Goal: Task Accomplishment & Management: Use online tool/utility

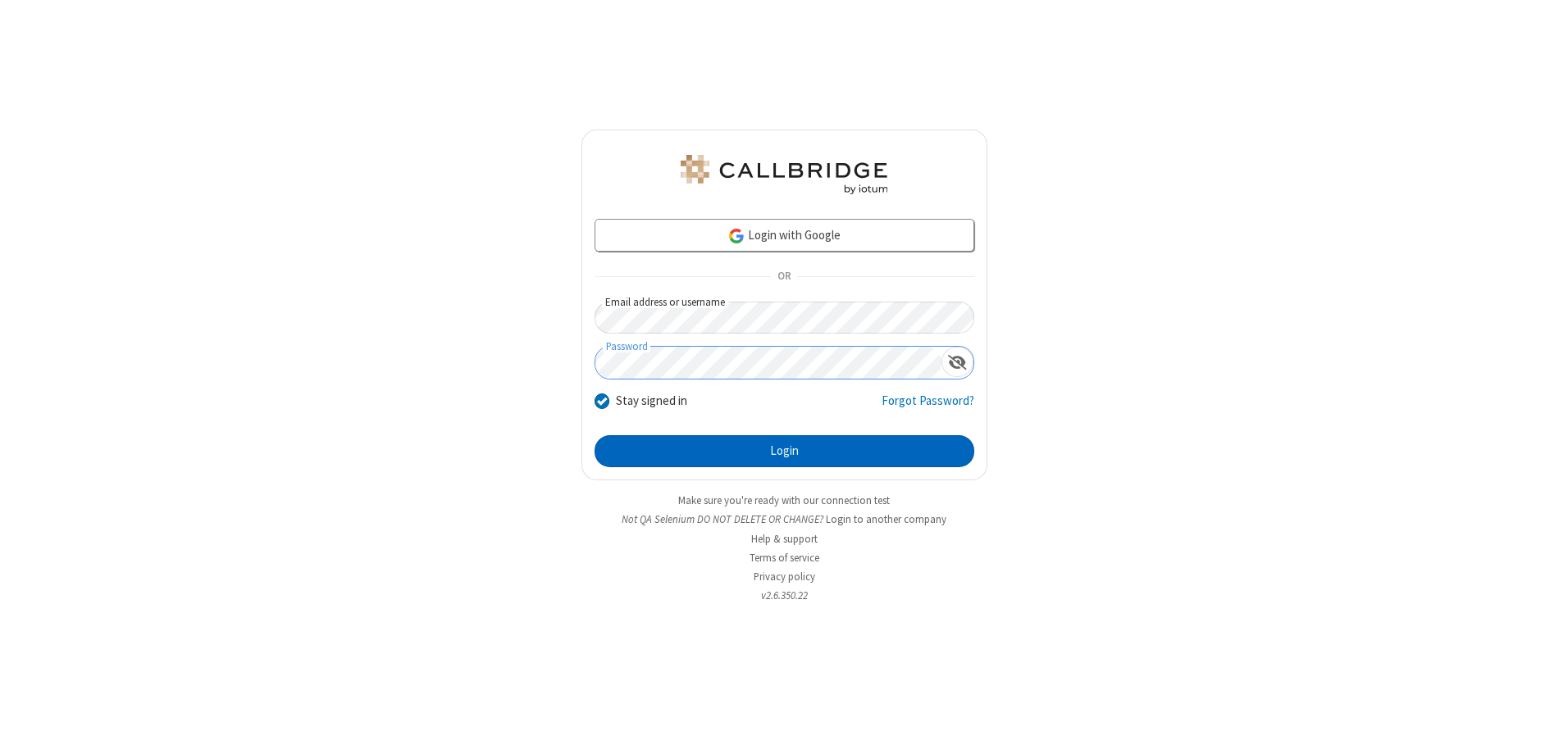
click at [784, 451] on button "Login" at bounding box center [784, 451] width 380 height 33
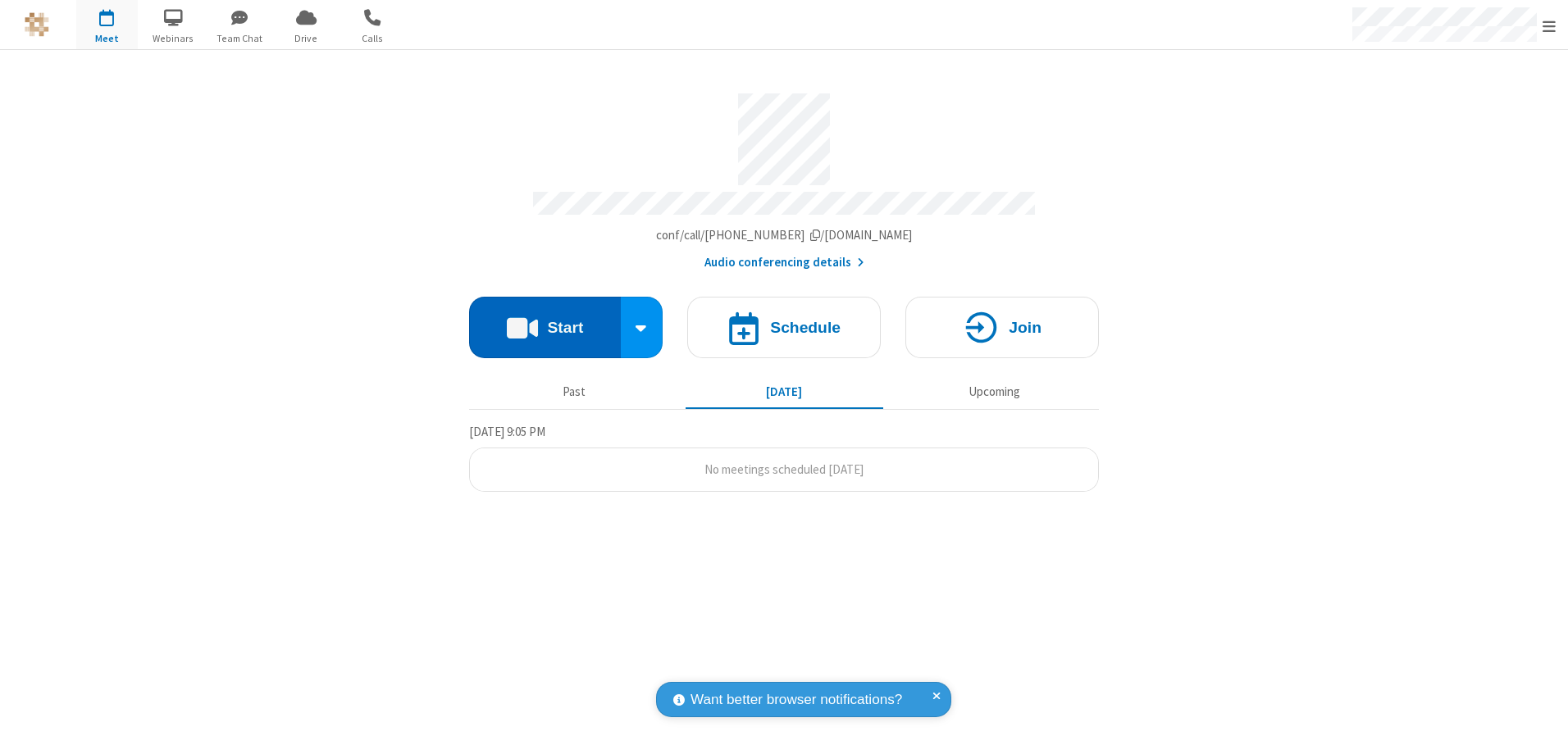
click at [545, 322] on button "Start" at bounding box center [545, 328] width 152 height 61
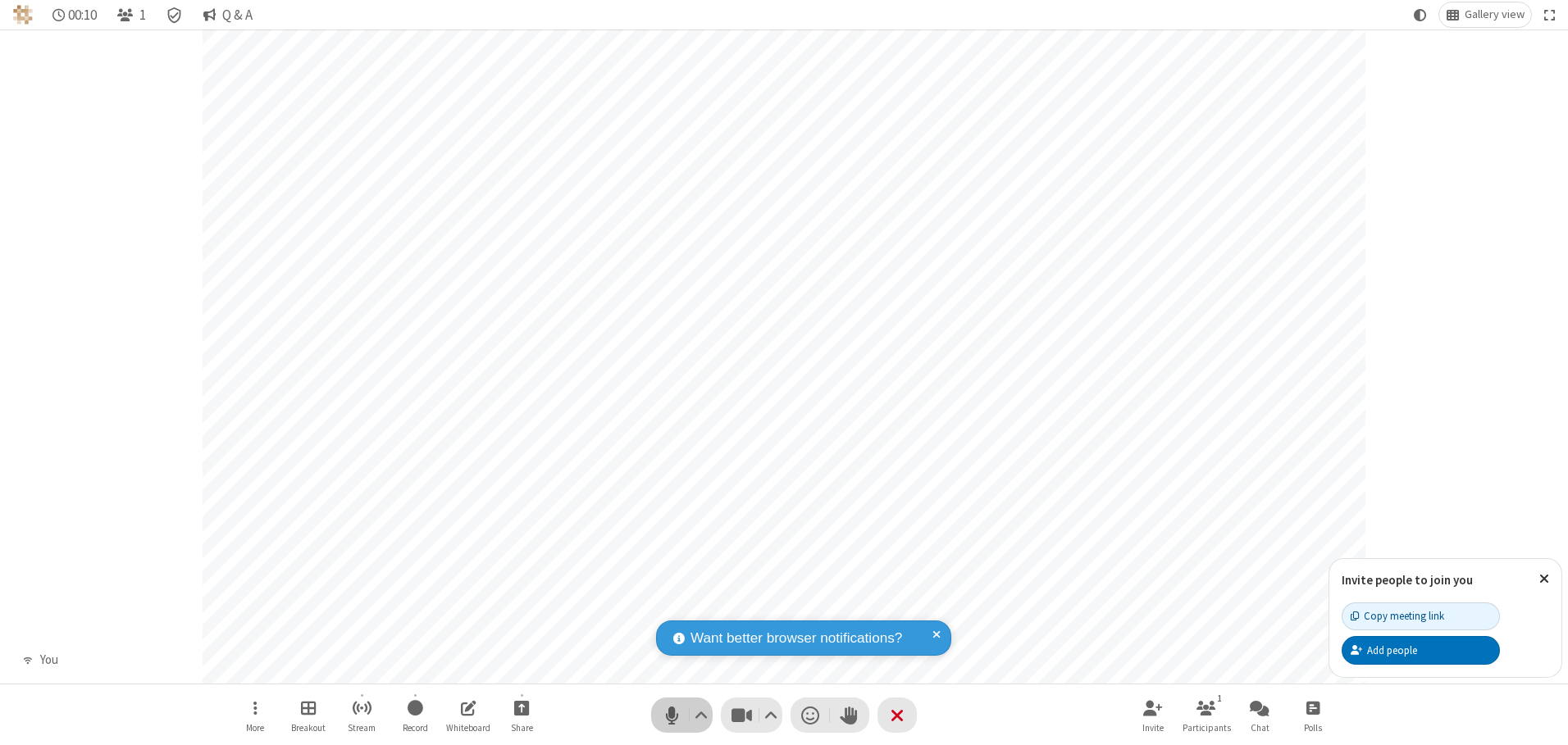
click at [671, 715] on span "Mute (Alt+A)" at bounding box center [671, 715] width 25 height 24
click at [671, 715] on span "Unmute (Alt+A)" at bounding box center [671, 715] width 25 height 24
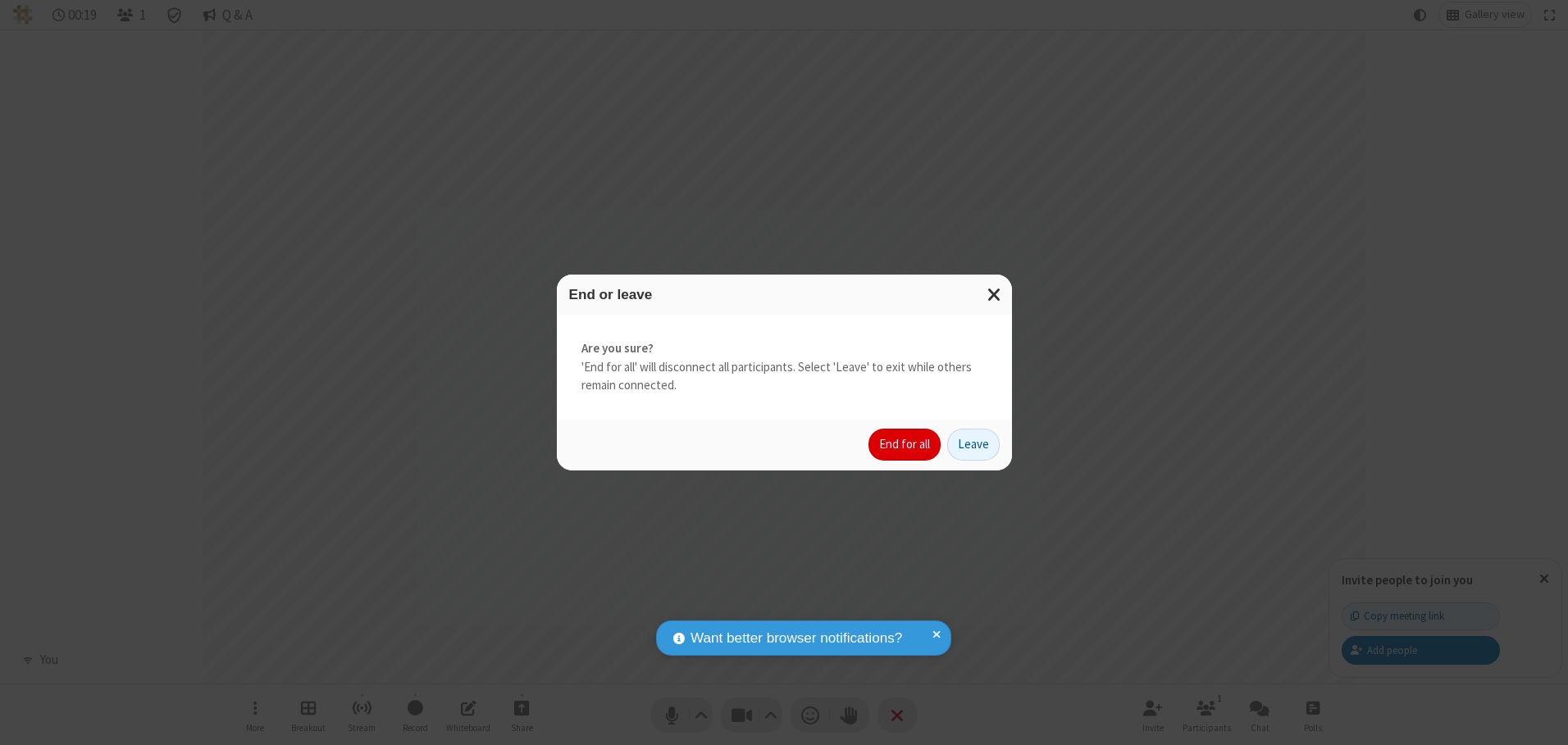
click at [905, 445] on button "End for all" at bounding box center [904, 445] width 72 height 33
